Goal: Information Seeking & Learning: Learn about a topic

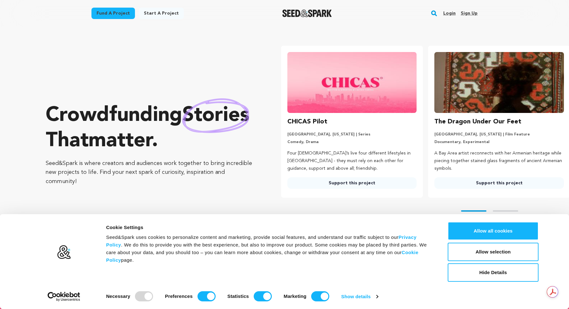
click at [450, 13] on link "Login" at bounding box center [449, 13] width 12 height 10
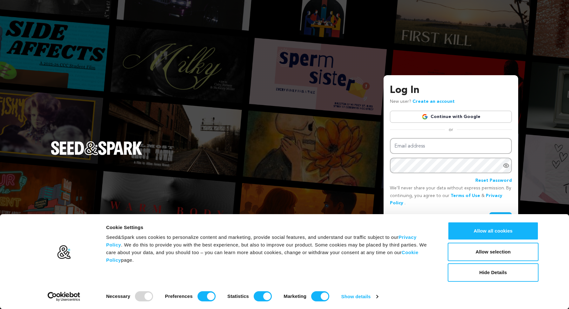
click at [466, 114] on link "Continue with Google" at bounding box center [451, 117] width 122 height 12
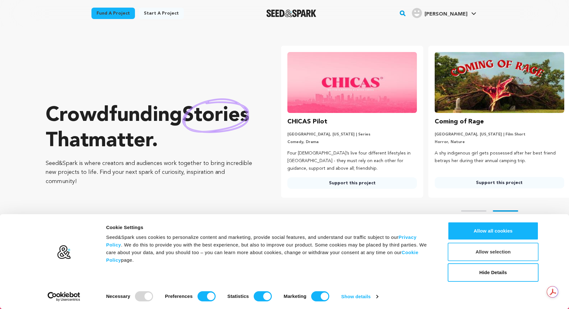
scroll to position [0, 152]
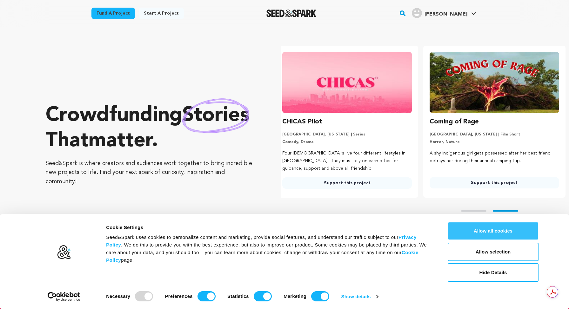
click at [508, 229] on button "Allow all cookies" at bounding box center [493, 231] width 91 height 18
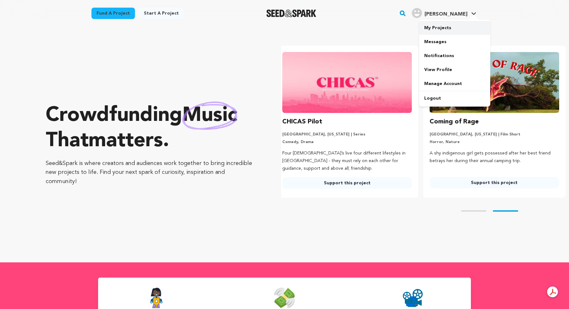
click at [451, 25] on link "My Projects" at bounding box center [454, 28] width 71 height 14
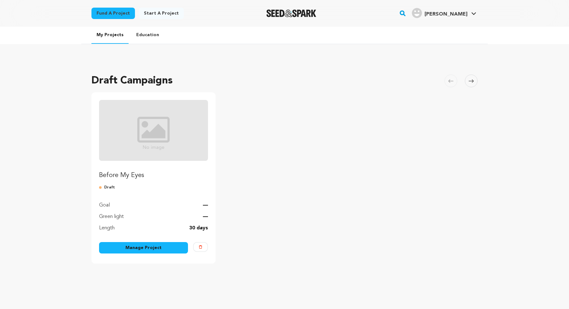
click at [138, 143] on img "Fund Before My Eyes" at bounding box center [153, 130] width 109 height 61
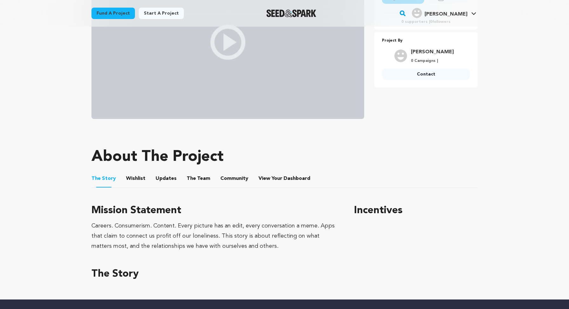
scroll to position [240, 0]
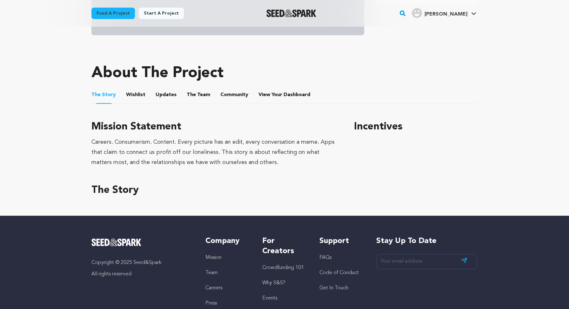
click at [133, 91] on button "Wishlist" at bounding box center [135, 96] width 15 height 15
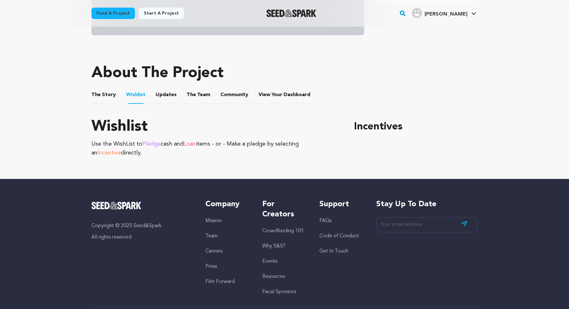
click at [166, 94] on button "Updates" at bounding box center [165, 96] width 15 height 15
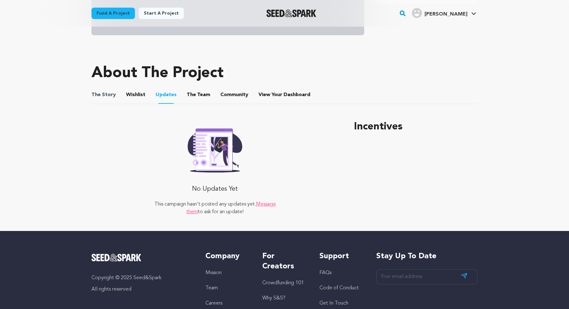
click at [92, 91] on span "The" at bounding box center [95, 95] width 9 height 8
click at [102, 92] on button "The Story" at bounding box center [103, 96] width 15 height 15
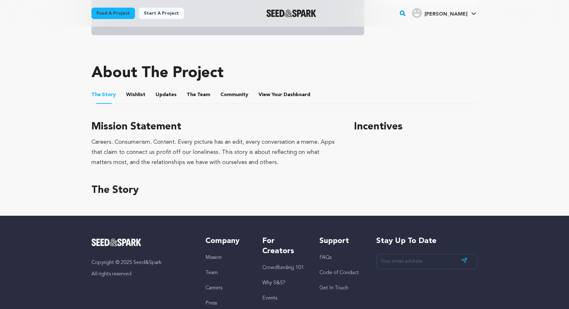
click at [169, 95] on button "Updates" at bounding box center [165, 96] width 15 height 15
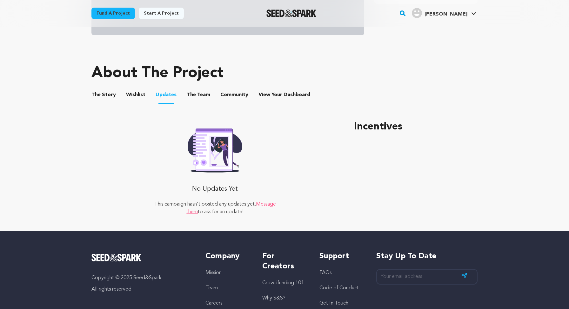
click at [191, 96] on button "The Team" at bounding box center [198, 96] width 15 height 15
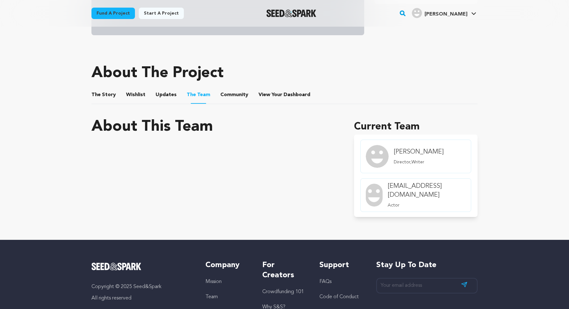
click at [230, 95] on button "Community" at bounding box center [234, 96] width 15 height 15
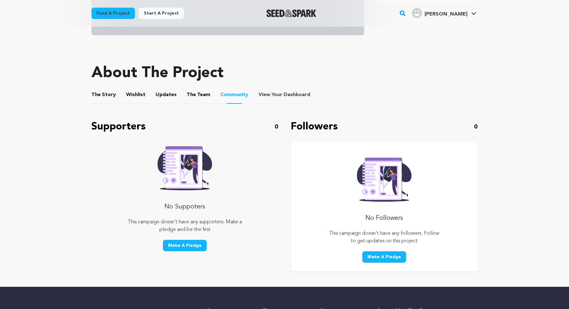
click at [285, 95] on span "Dashboard" at bounding box center [296, 95] width 27 height 8
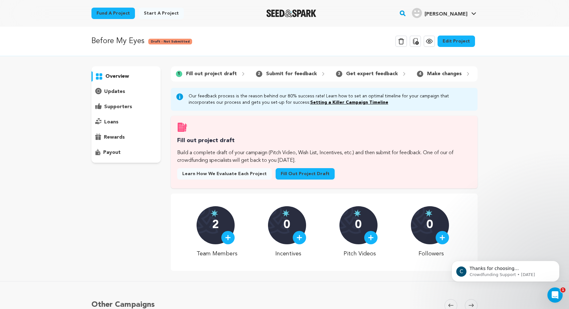
click at [117, 92] on p "updates" at bounding box center [114, 92] width 21 height 8
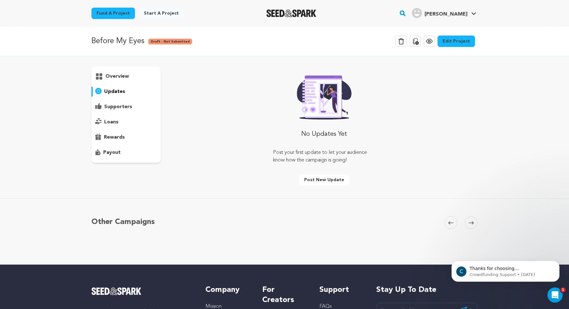
click at [117, 101] on div "overview" at bounding box center [125, 114] width 69 height 96
click at [116, 115] on div "overview" at bounding box center [125, 114] width 69 height 96
click at [116, 111] on div "supporters" at bounding box center [125, 107] width 69 height 10
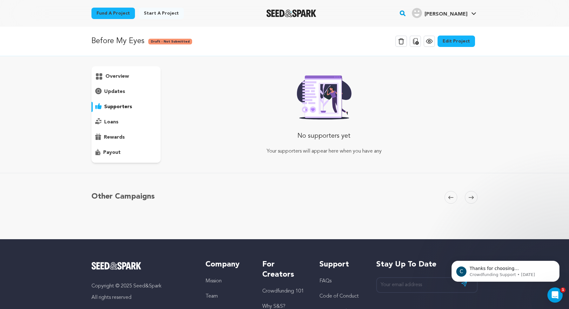
click at [115, 121] on p "loans" at bounding box center [111, 122] width 14 height 8
click at [115, 130] on div "overview" at bounding box center [125, 114] width 69 height 96
click at [115, 135] on p "rewards" at bounding box center [114, 138] width 21 height 8
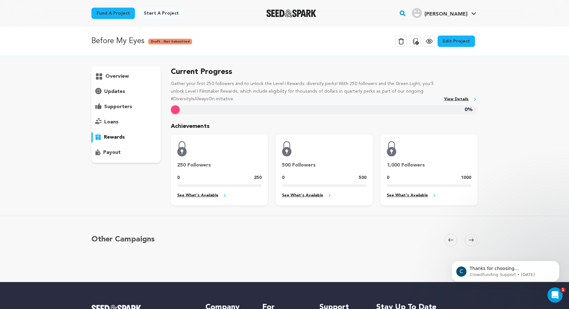
click at [114, 153] on p "payout" at bounding box center [111, 153] width 17 height 8
